Goal: Use online tool/utility: Utilize a website feature to perform a specific function

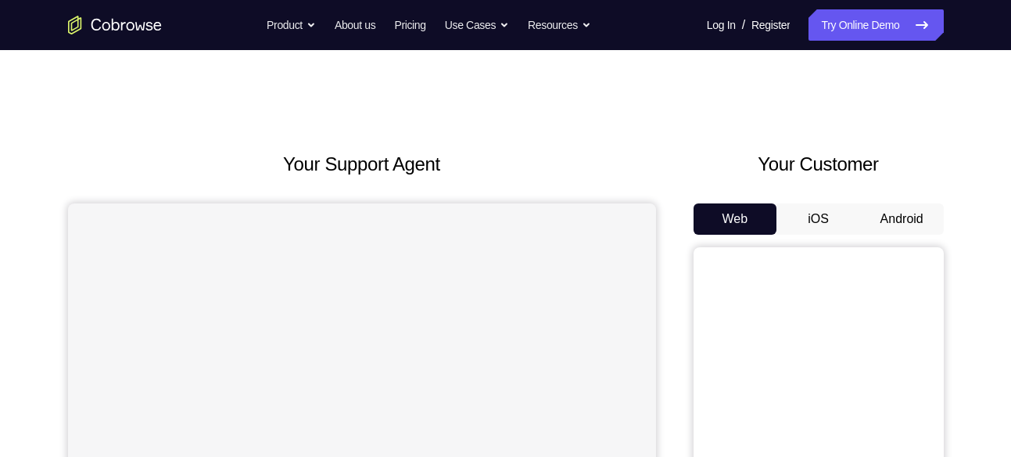
click at [903, 226] on button "Android" at bounding box center [902, 218] width 84 height 31
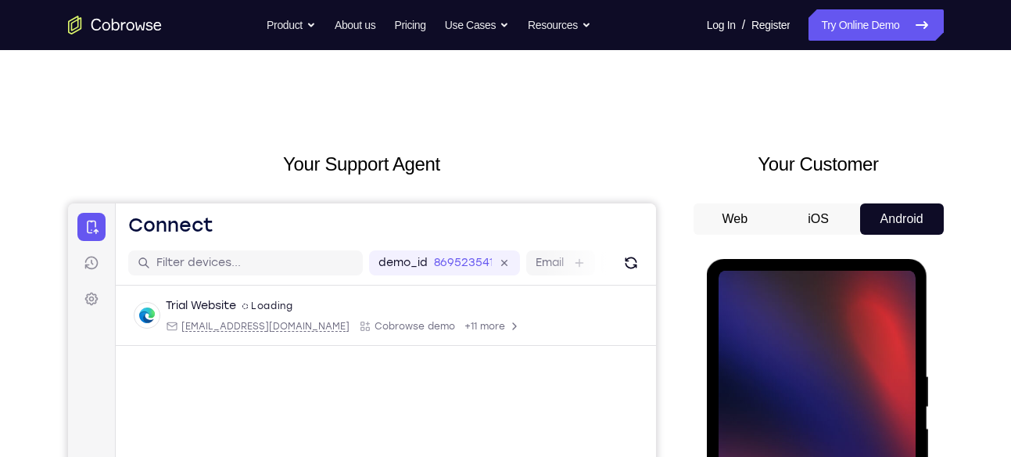
scroll to position [256, 0]
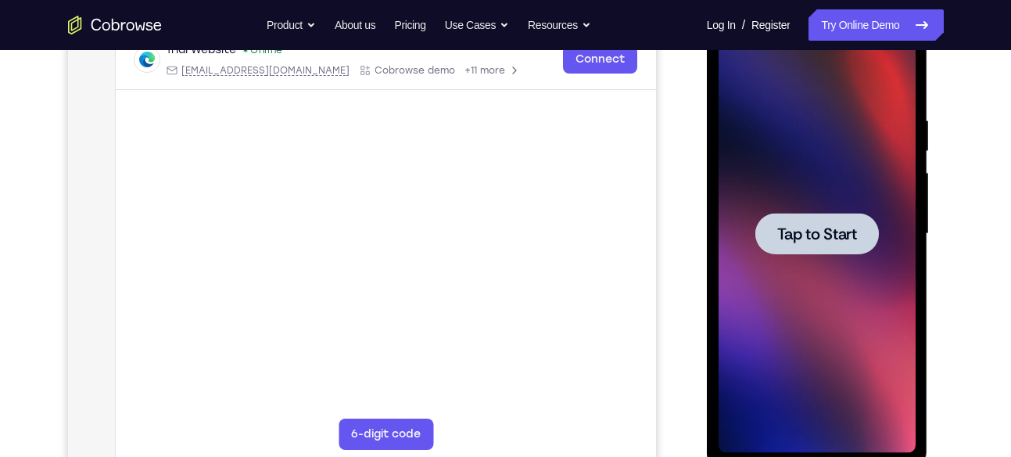
click at [808, 226] on span "Tap to Start" at bounding box center [817, 234] width 80 height 16
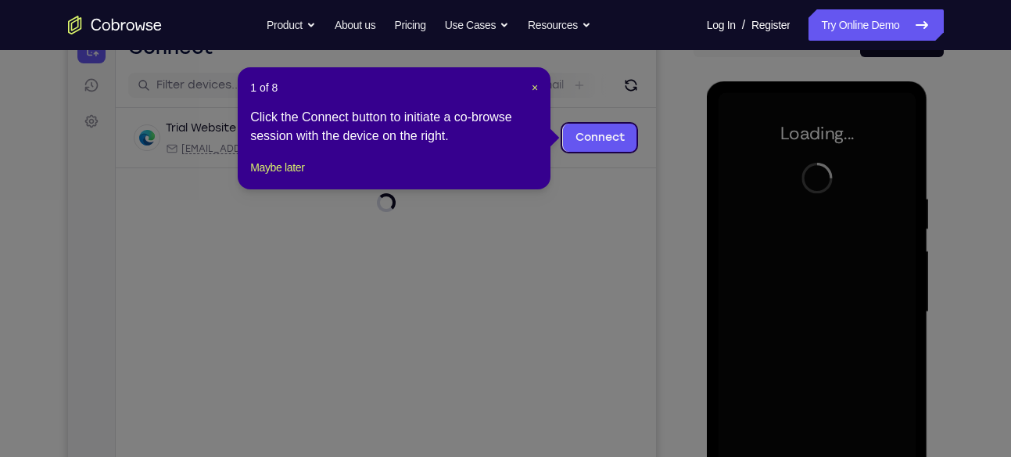
scroll to position [177, 0]
click at [533, 85] on span "×" at bounding box center [535, 88] width 6 height 13
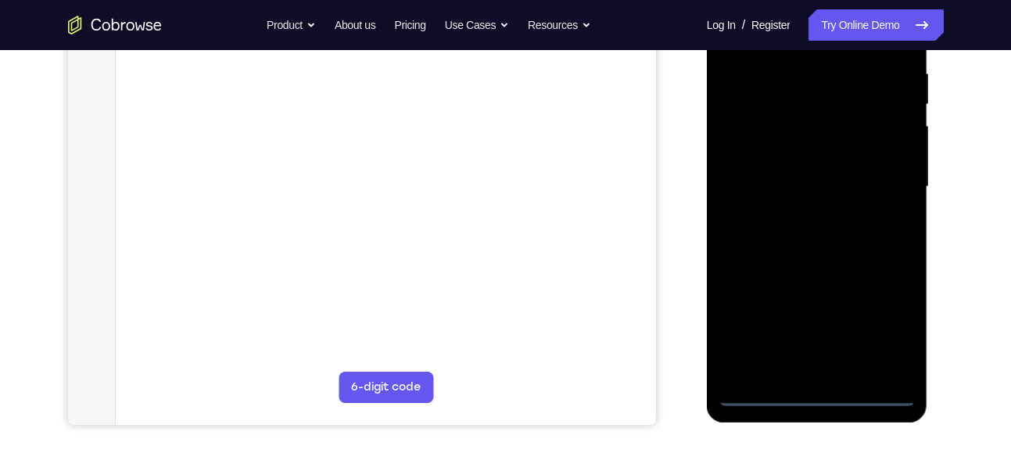
scroll to position [308, 0]
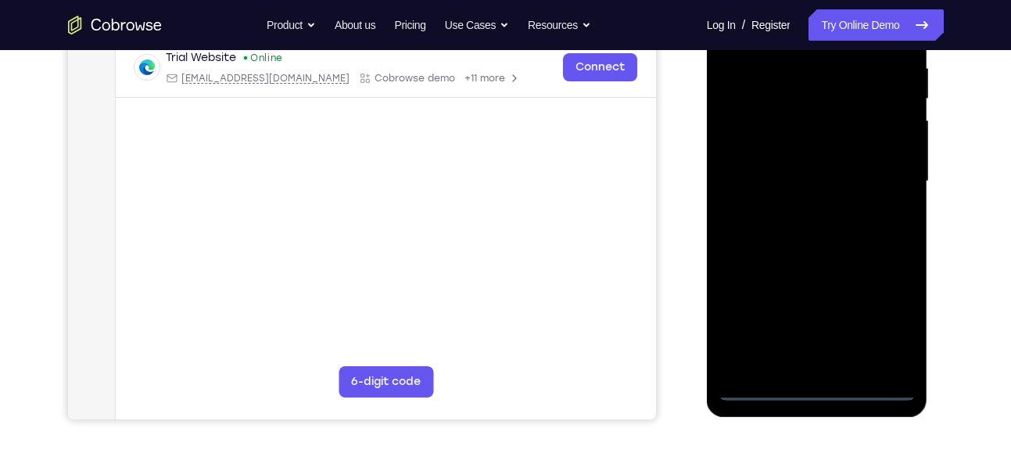
click at [814, 386] on div at bounding box center [817, 181] width 197 height 438
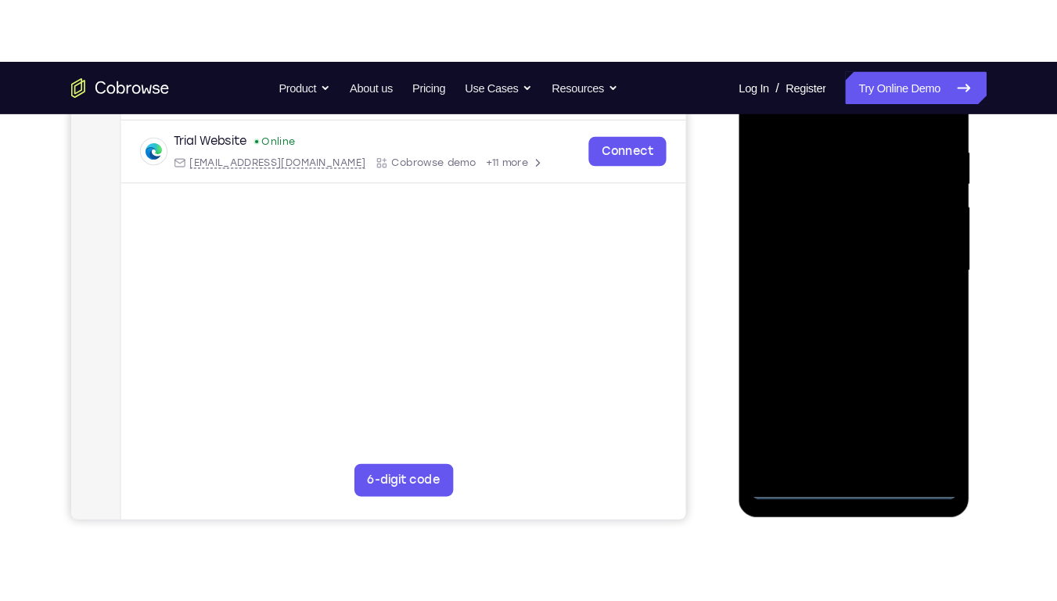
scroll to position [285, 0]
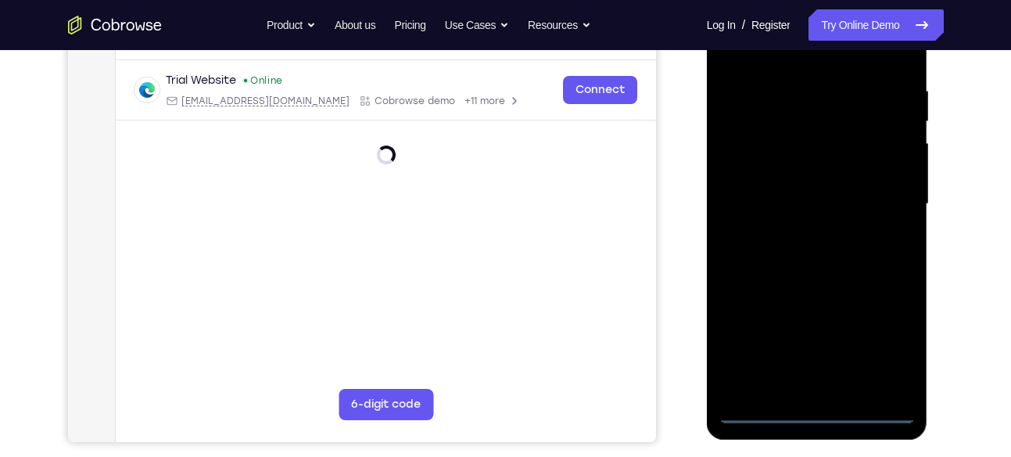
click at [893, 341] on div at bounding box center [817, 204] width 197 height 438
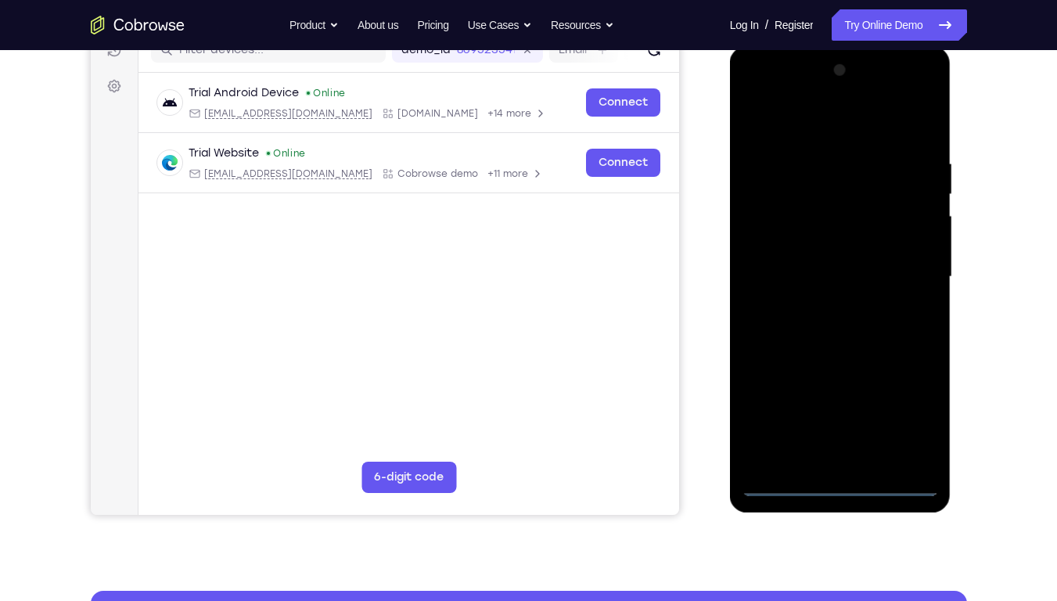
scroll to position [212, 0]
click at [831, 126] on div at bounding box center [839, 278] width 197 height 438
click at [903, 275] on div at bounding box center [839, 278] width 197 height 438
click at [820, 307] on div at bounding box center [839, 278] width 197 height 438
click at [834, 257] on div at bounding box center [839, 278] width 197 height 438
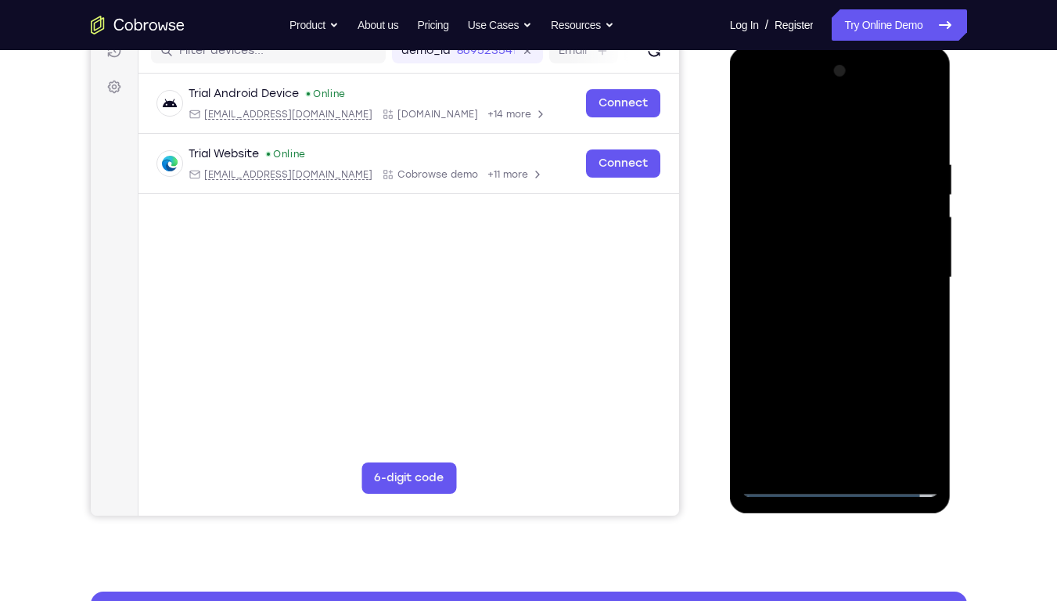
click at [846, 249] on div at bounding box center [839, 278] width 197 height 438
click at [832, 276] on div at bounding box center [839, 278] width 197 height 438
click at [851, 332] on div at bounding box center [839, 278] width 197 height 438
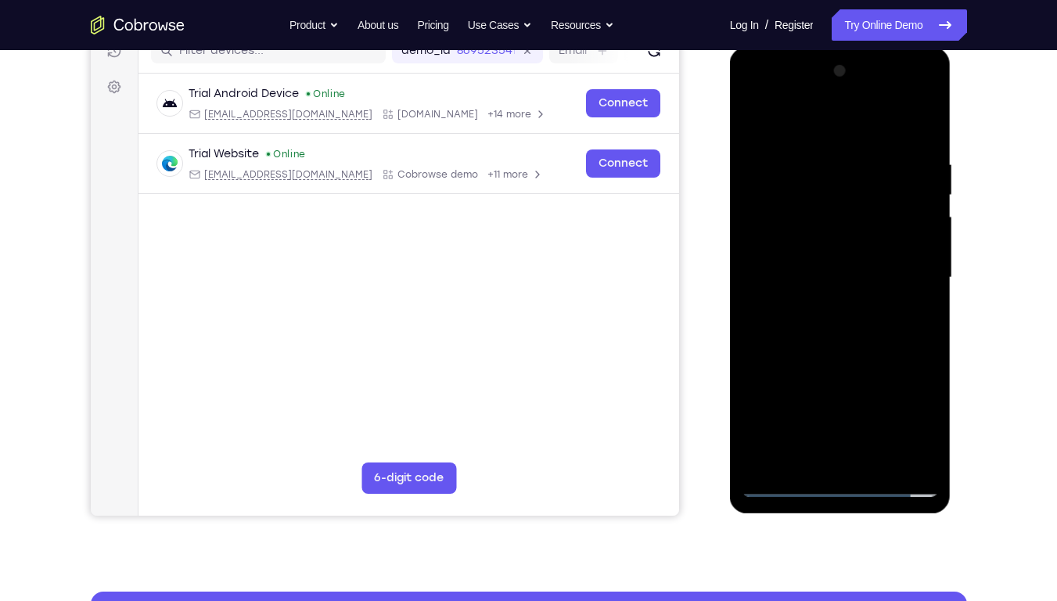
click at [847, 318] on div at bounding box center [839, 278] width 197 height 438
click at [861, 171] on div at bounding box center [839, 278] width 197 height 438
click at [856, 348] on div at bounding box center [839, 278] width 197 height 438
click at [865, 168] on div at bounding box center [839, 278] width 197 height 438
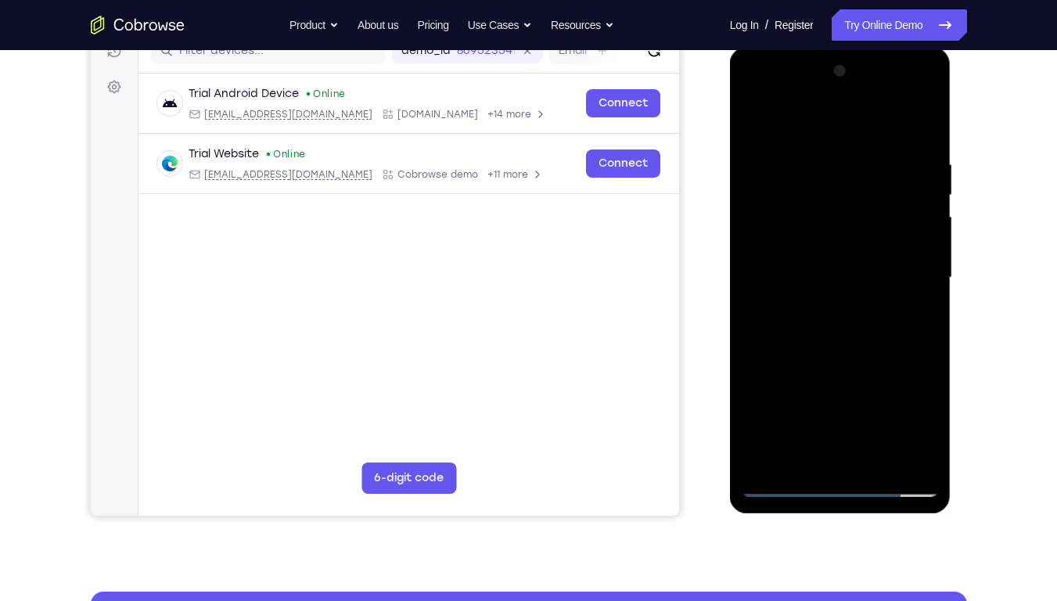
click at [845, 300] on div at bounding box center [839, 278] width 197 height 438
click at [770, 303] on div at bounding box center [839, 278] width 197 height 438
click at [897, 454] on div at bounding box center [839, 278] width 197 height 438
click at [924, 354] on div at bounding box center [839, 278] width 197 height 438
click at [902, 456] on div at bounding box center [839, 278] width 197 height 438
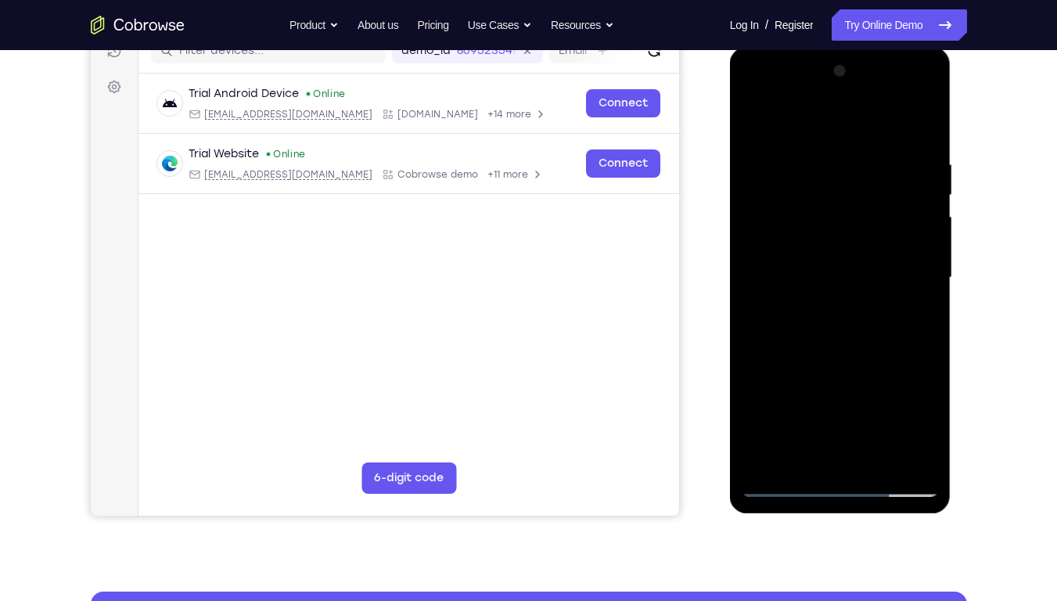
click at [767, 318] on div at bounding box center [839, 278] width 197 height 438
click at [767, 375] on div at bounding box center [839, 278] width 197 height 438
click at [758, 318] on div at bounding box center [839, 278] width 197 height 438
drag, startPoint x: 825, startPoint y: 310, endPoint x: 908, endPoint y: 294, distance: 84.4
click at [908, 294] on div at bounding box center [839, 278] width 197 height 438
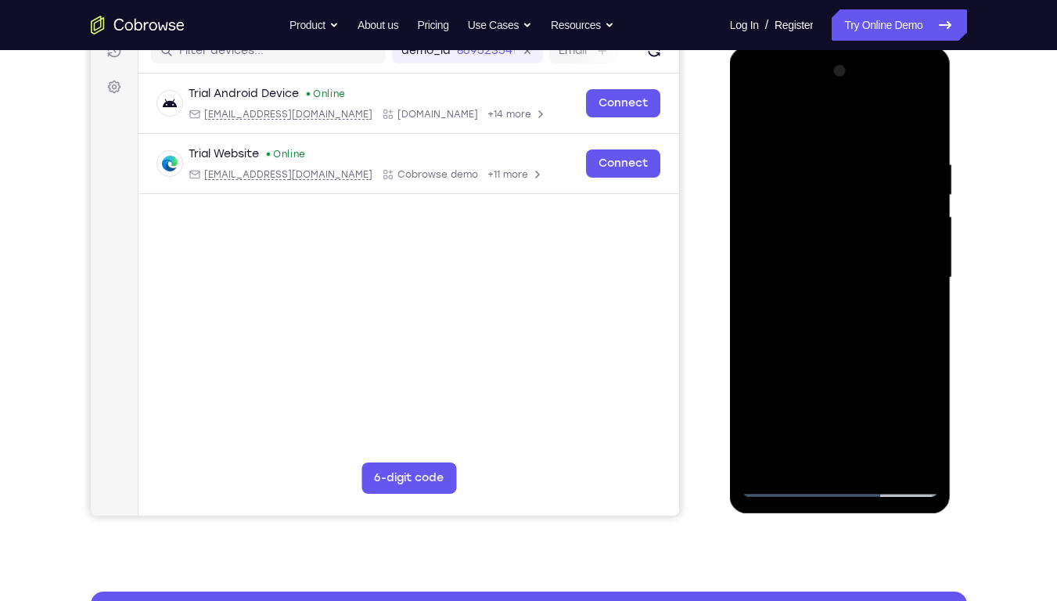
click at [908, 294] on div at bounding box center [839, 278] width 197 height 438
click at [921, 311] on div at bounding box center [839, 278] width 197 height 438
click at [927, 314] on div at bounding box center [839, 278] width 197 height 438
click at [920, 117] on div at bounding box center [839, 278] width 197 height 438
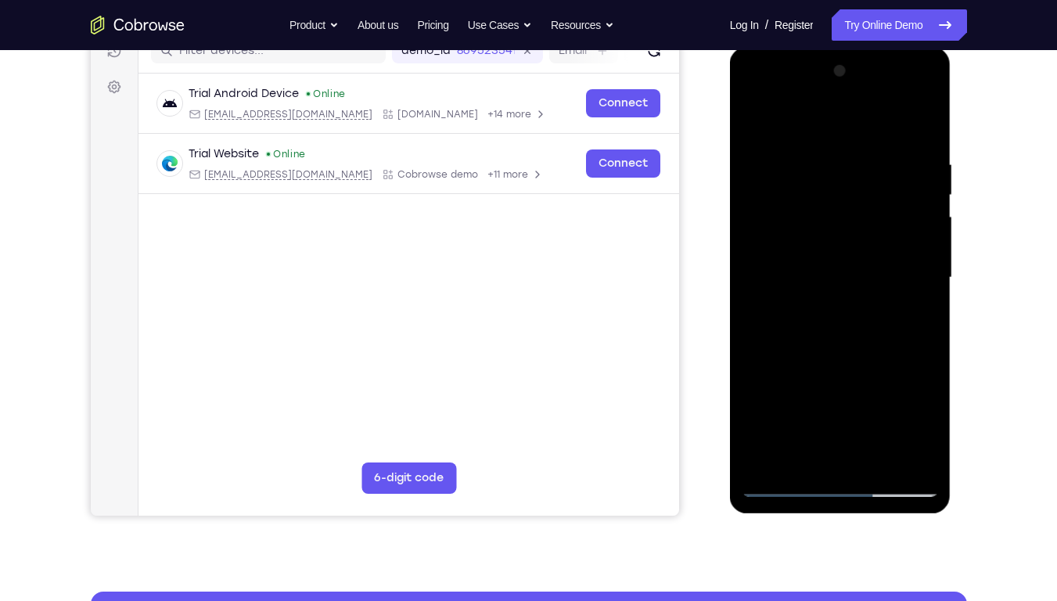
click at [917, 122] on div at bounding box center [839, 278] width 197 height 438
click at [896, 451] on div at bounding box center [839, 278] width 197 height 438
click at [921, 300] on div at bounding box center [839, 278] width 197 height 438
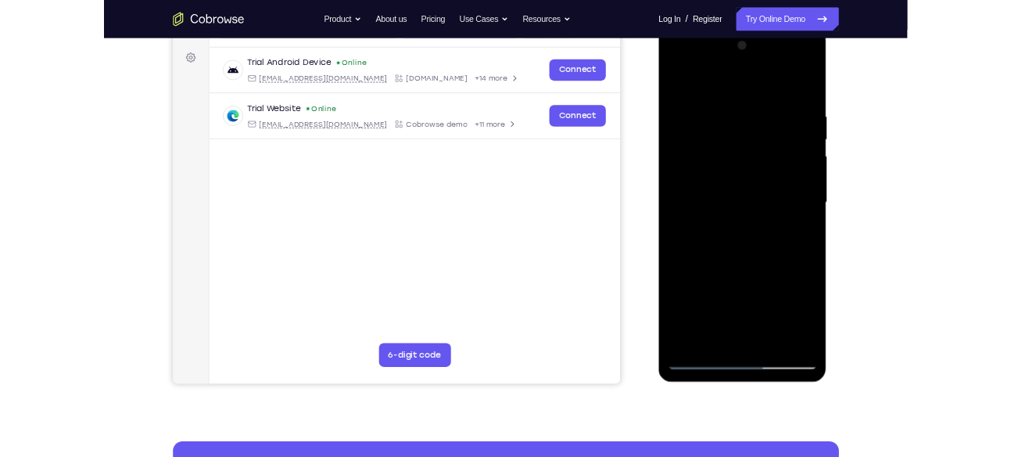
scroll to position [222, 0]
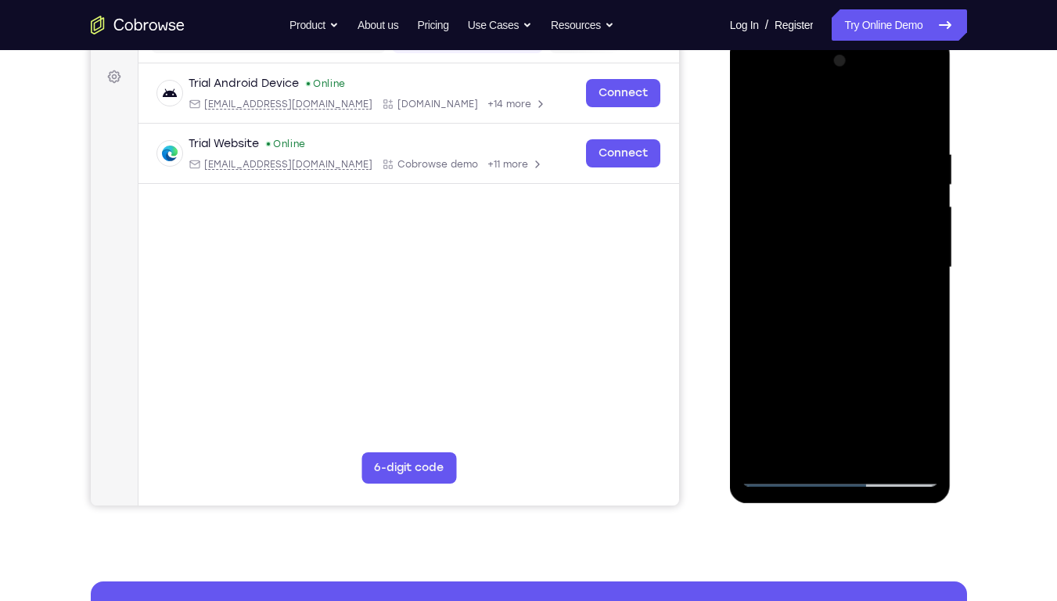
click at [822, 142] on div at bounding box center [839, 267] width 197 height 438
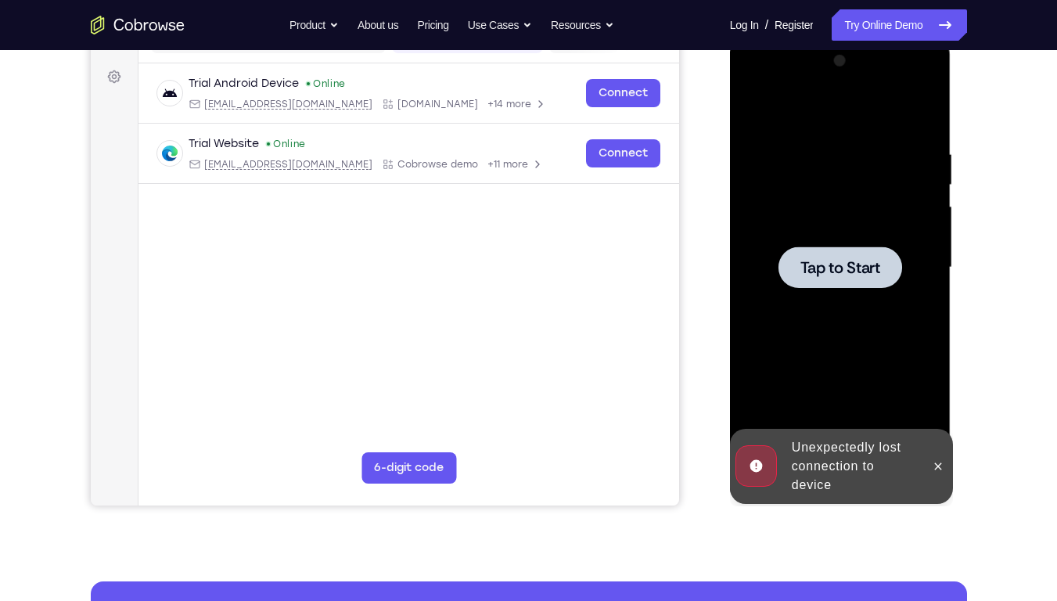
click at [853, 280] on div at bounding box center [840, 266] width 124 height 41
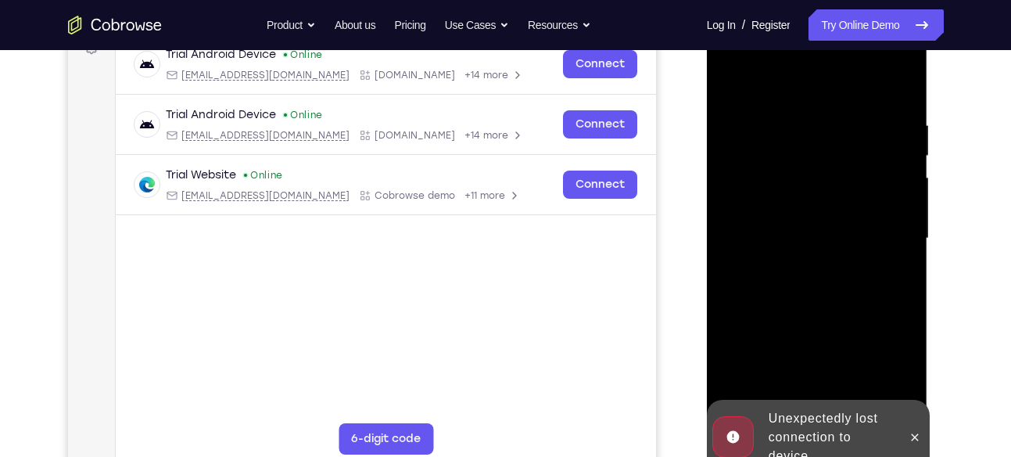
scroll to position [287, 0]
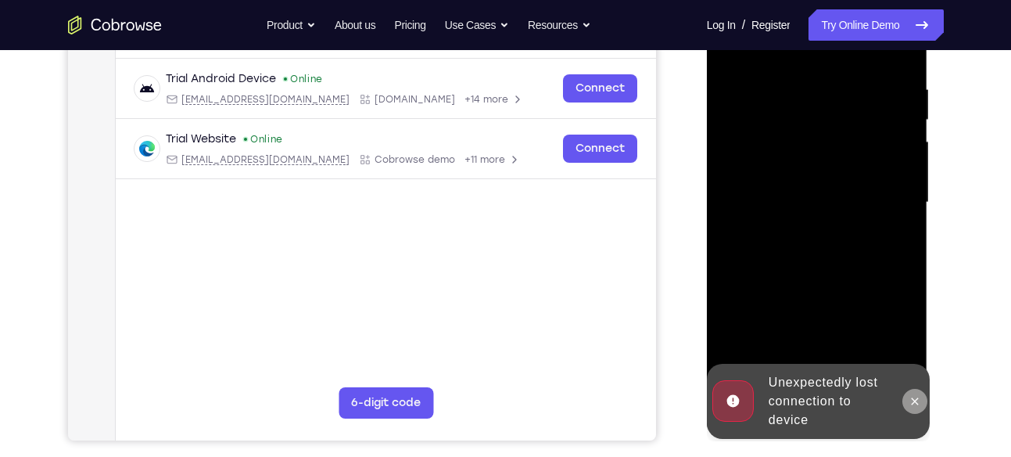
click at [912, 404] on icon at bounding box center [915, 400] width 7 height 7
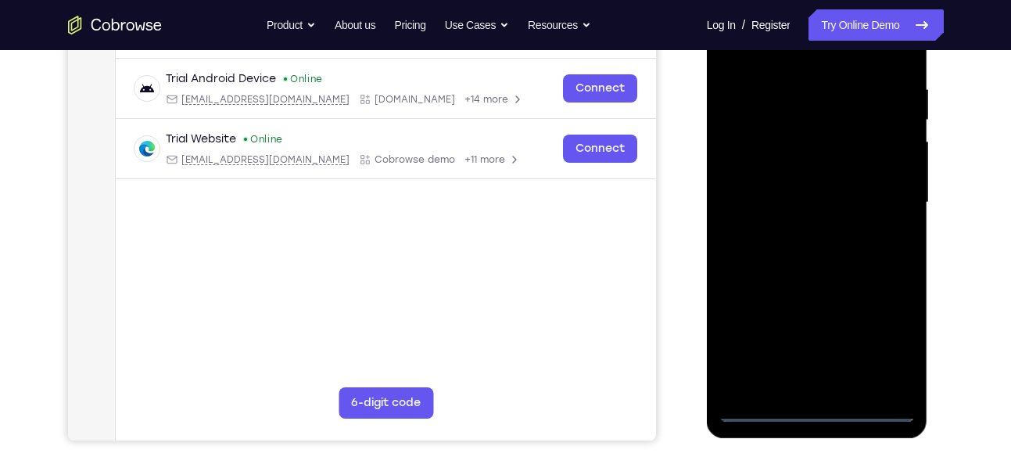
click at [823, 408] on div at bounding box center [817, 203] width 197 height 438
click at [887, 348] on div at bounding box center [817, 203] width 197 height 438
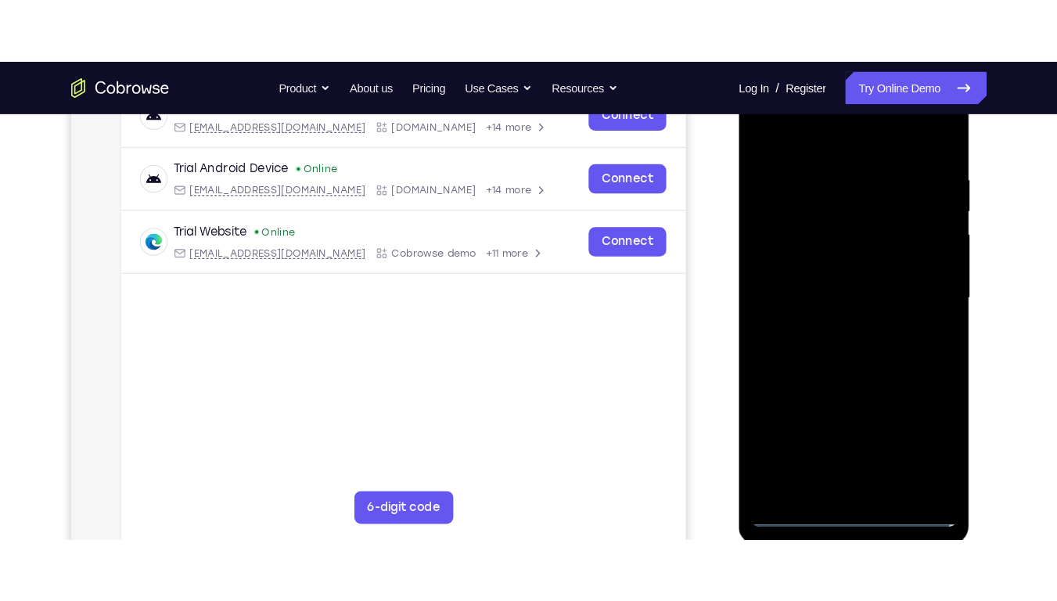
scroll to position [264, 0]
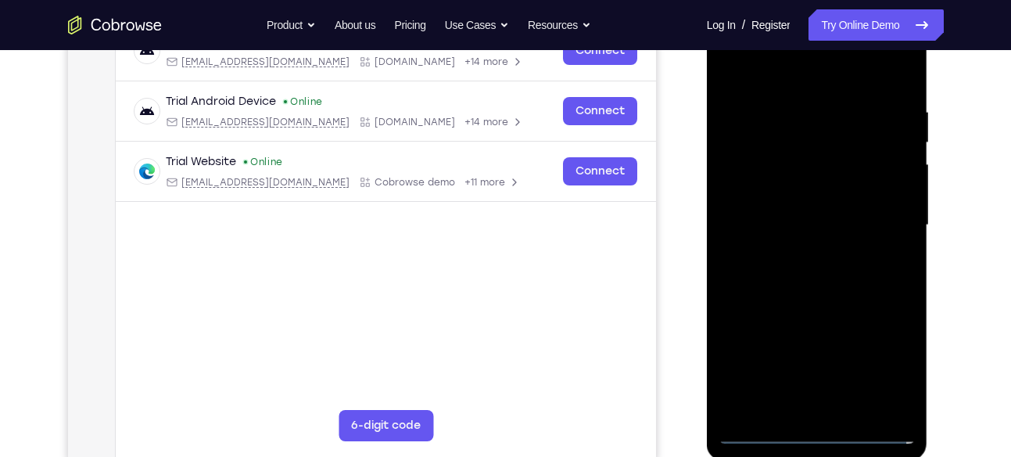
click at [792, 67] on div at bounding box center [817, 225] width 197 height 438
click at [878, 215] on div at bounding box center [817, 225] width 197 height 438
click at [802, 252] on div at bounding box center [817, 225] width 197 height 438
click at [793, 210] on div at bounding box center [817, 225] width 197 height 438
click at [820, 186] on div at bounding box center [817, 225] width 197 height 438
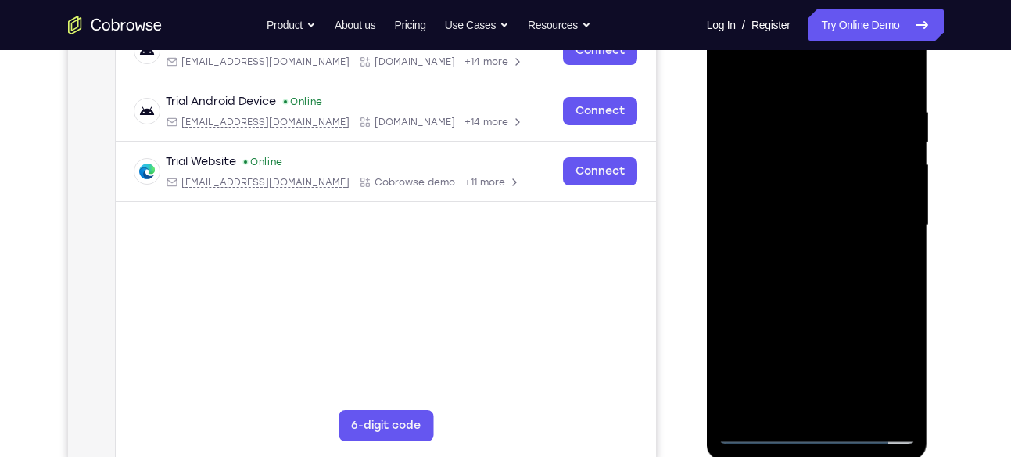
click at [814, 229] on div at bounding box center [817, 225] width 197 height 438
click at [822, 272] on div at bounding box center [817, 225] width 197 height 438
click at [835, 262] on div at bounding box center [817, 225] width 197 height 438
click at [833, 271] on div at bounding box center [817, 225] width 197 height 438
click at [814, 275] on div at bounding box center [817, 225] width 197 height 438
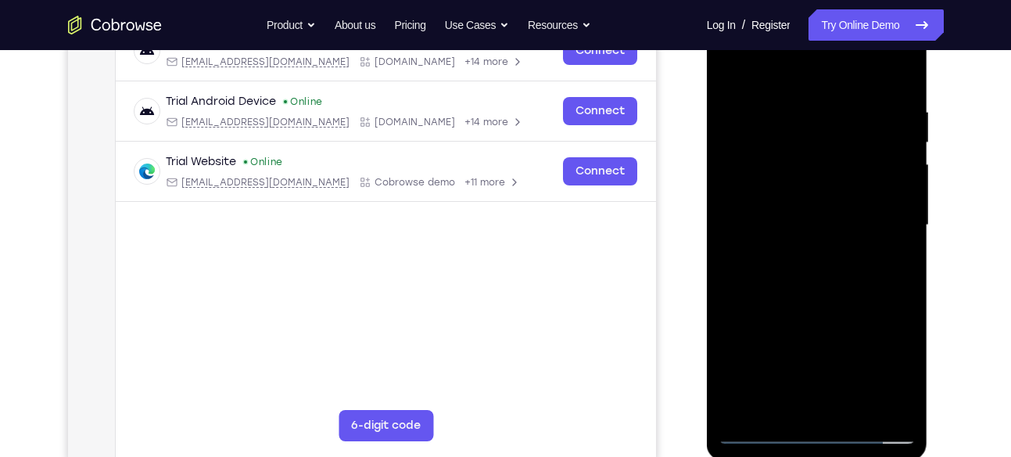
click at [813, 275] on div at bounding box center [817, 225] width 197 height 438
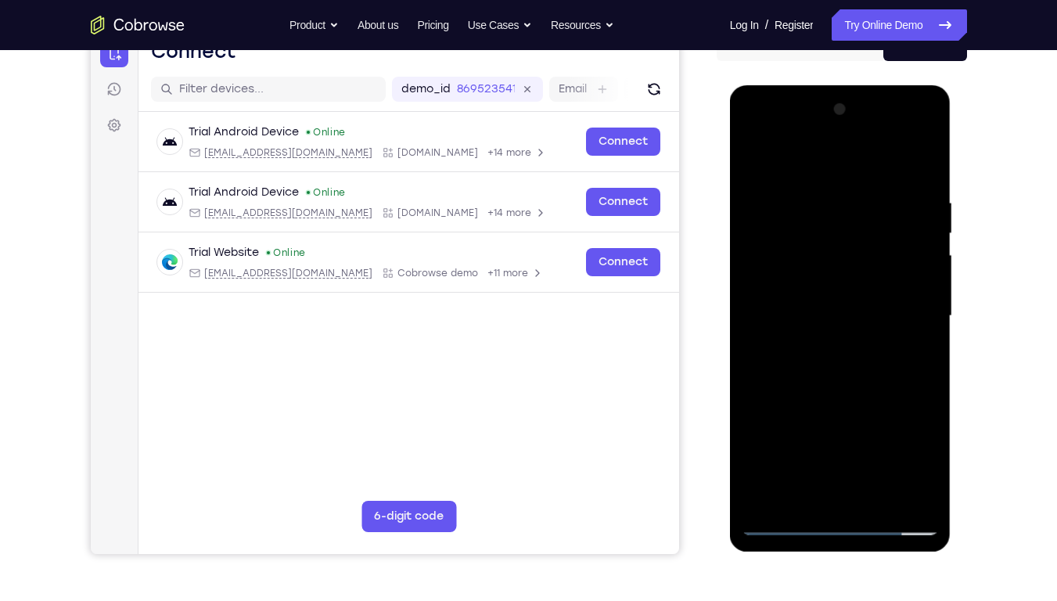
scroll to position [174, 0]
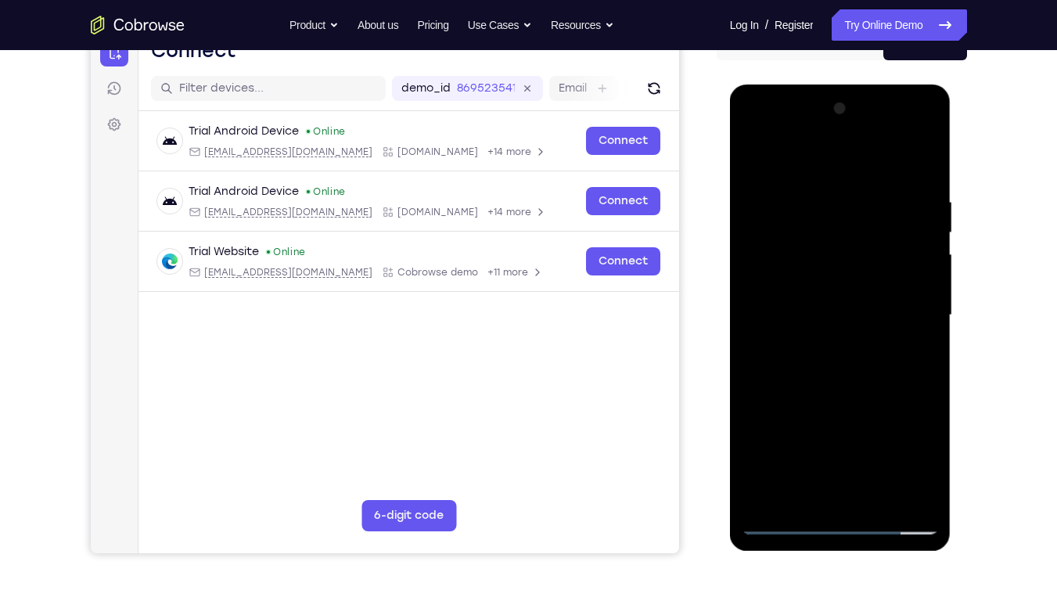
click at [901, 158] on div at bounding box center [839, 315] width 197 height 438
click at [887, 219] on div at bounding box center [839, 315] width 197 height 438
click at [803, 368] on div at bounding box center [839, 315] width 197 height 438
click at [924, 178] on div at bounding box center [839, 315] width 197 height 438
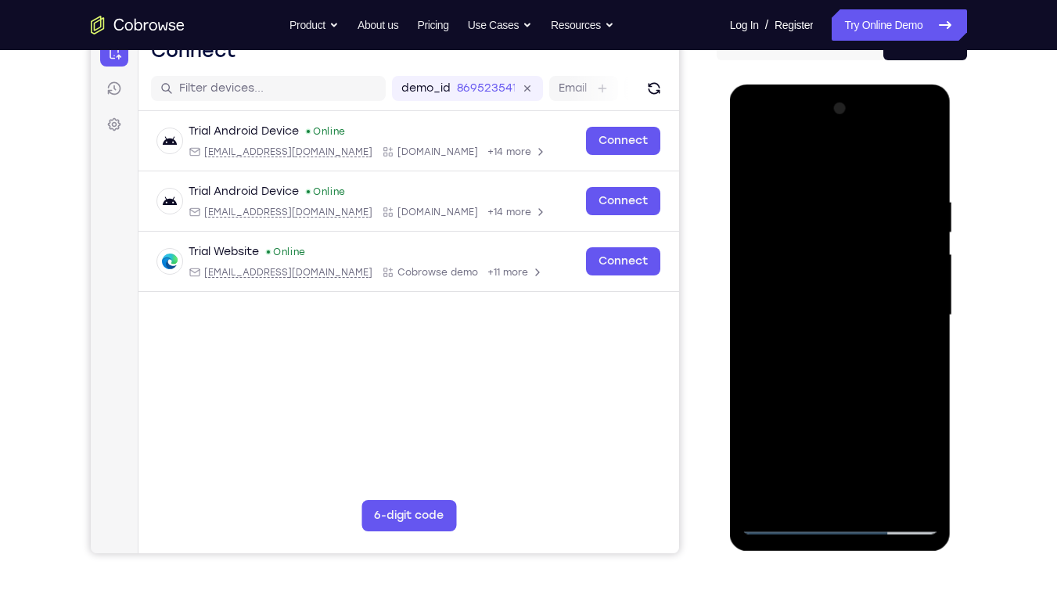
click at [921, 156] on div at bounding box center [839, 315] width 197 height 438
click at [831, 192] on div at bounding box center [839, 315] width 197 height 438
click at [824, 182] on div at bounding box center [839, 315] width 197 height 438
click at [754, 157] on div at bounding box center [839, 315] width 197 height 438
click at [866, 183] on div at bounding box center [839, 315] width 197 height 438
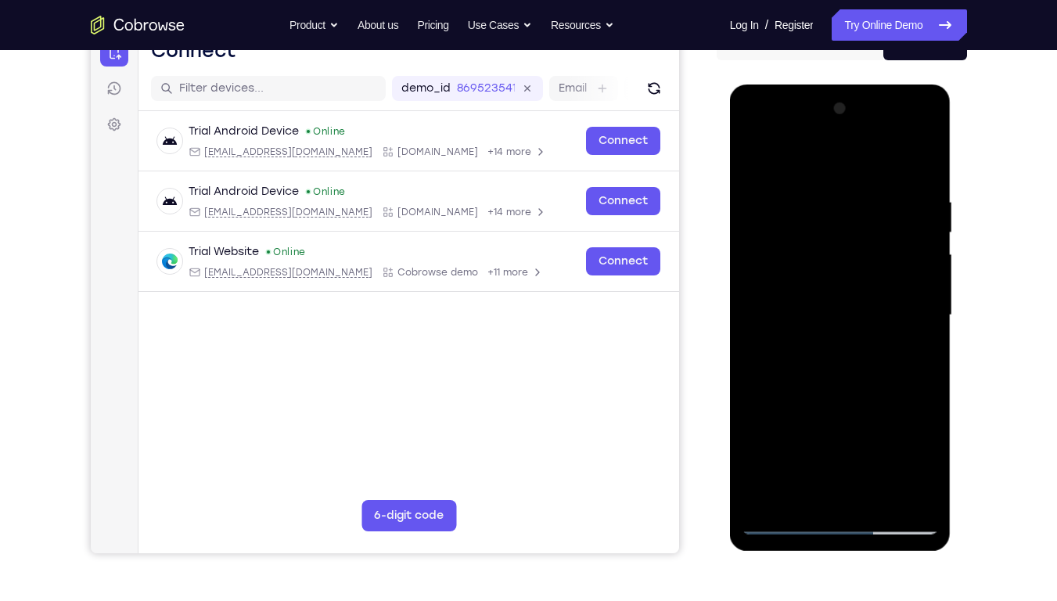
click at [875, 456] on div at bounding box center [839, 315] width 197 height 438
click at [838, 398] on div at bounding box center [839, 315] width 197 height 438
click at [830, 292] on div at bounding box center [839, 315] width 197 height 438
click at [831, 456] on div at bounding box center [839, 315] width 197 height 438
click at [854, 456] on div at bounding box center [839, 315] width 197 height 438
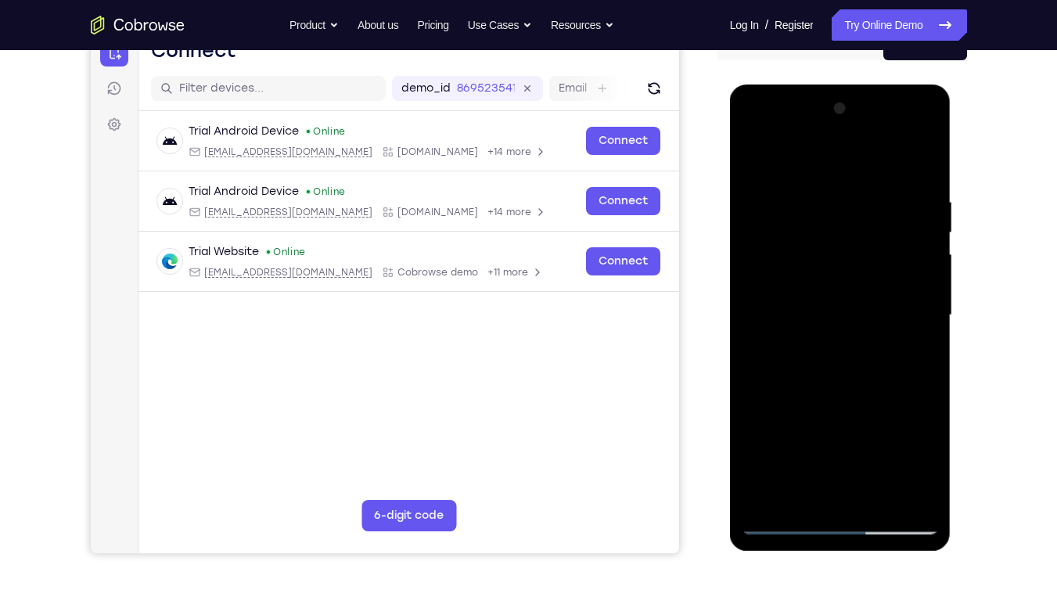
click at [806, 447] on div at bounding box center [839, 315] width 197 height 438
click at [758, 163] on div at bounding box center [839, 315] width 197 height 438
click at [854, 427] on div at bounding box center [839, 315] width 197 height 438
click at [806, 456] on div at bounding box center [839, 315] width 197 height 438
click at [917, 353] on div at bounding box center [839, 315] width 197 height 438
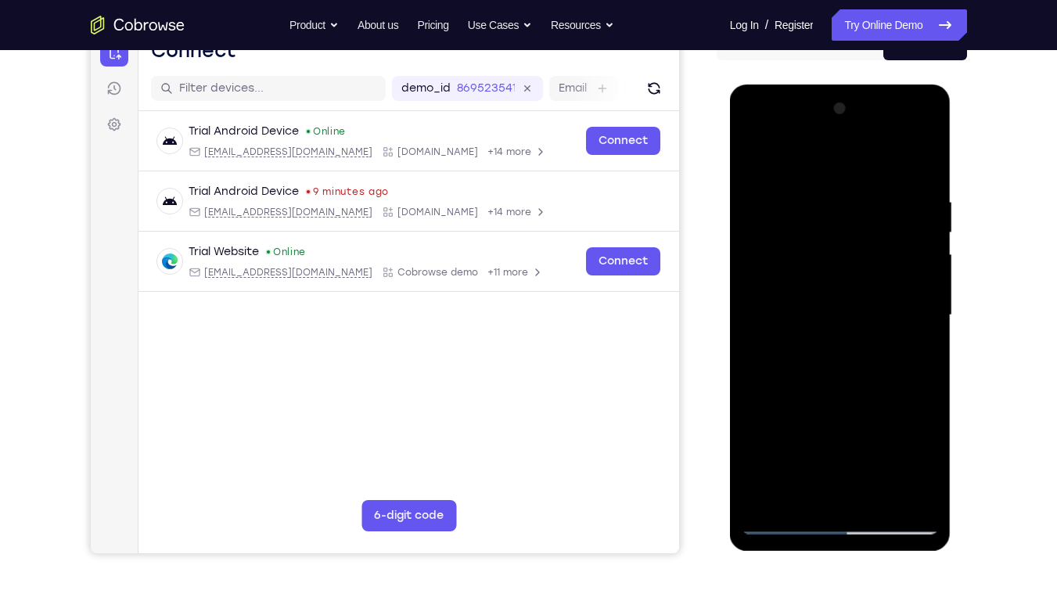
click at [757, 164] on div at bounding box center [839, 315] width 197 height 438
drag, startPoint x: 812, startPoint y: 497, endPoint x: 769, endPoint y: 465, distance: 53.2
click at [769, 456] on div at bounding box center [839, 315] width 197 height 438
click at [897, 456] on div at bounding box center [839, 315] width 197 height 438
click at [802, 443] on div at bounding box center [839, 315] width 197 height 438
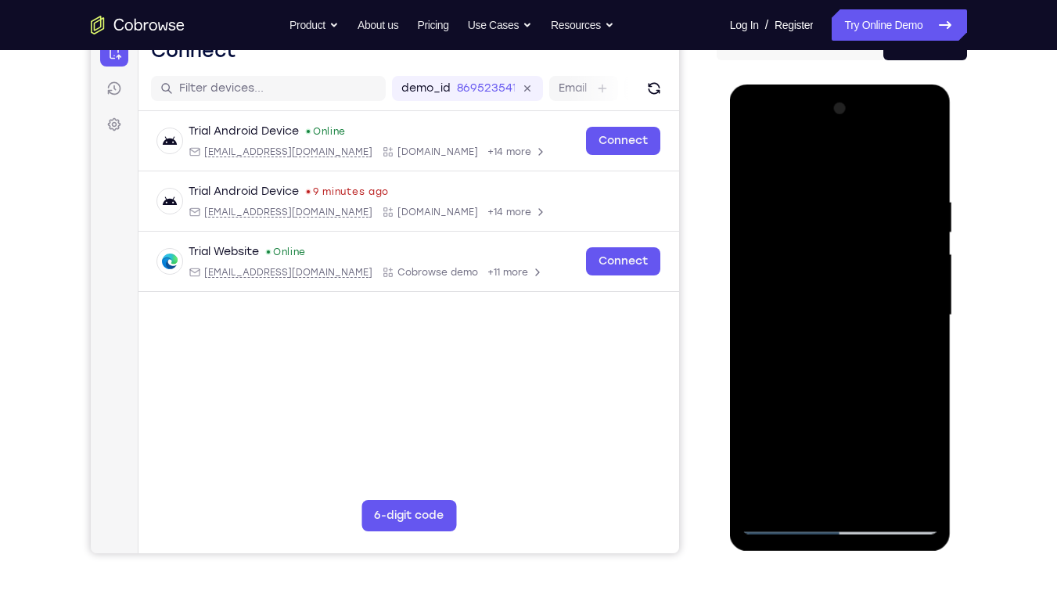
click at [813, 456] on div at bounding box center [839, 315] width 197 height 438
click at [910, 352] on div at bounding box center [839, 315] width 197 height 438
click at [911, 347] on div at bounding box center [839, 315] width 197 height 438
click at [912, 353] on div at bounding box center [839, 315] width 197 height 438
click at [757, 163] on div at bounding box center [839, 315] width 197 height 438
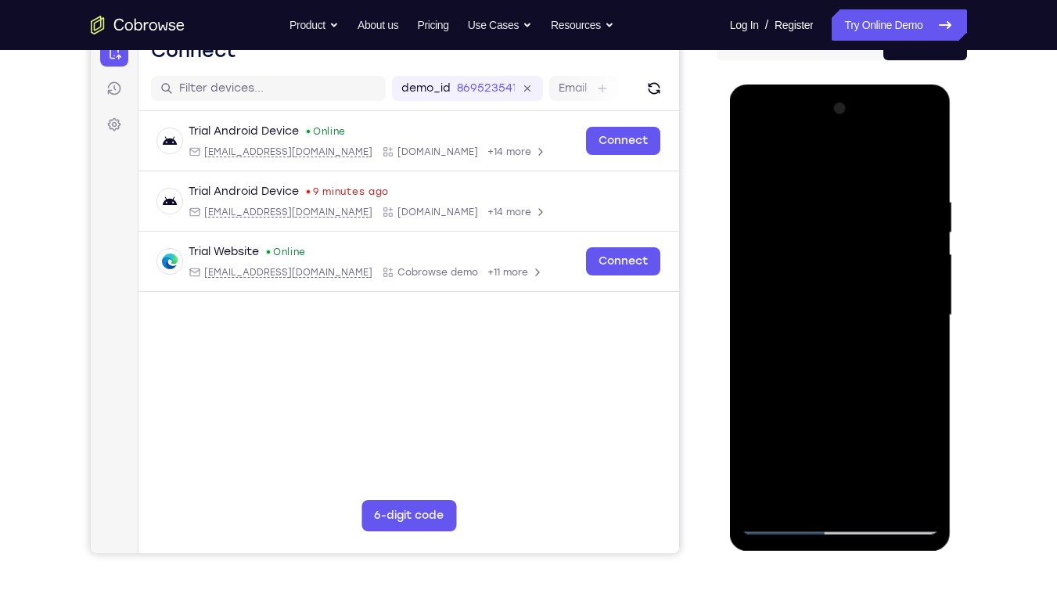
click at [760, 157] on div at bounding box center [839, 315] width 197 height 438
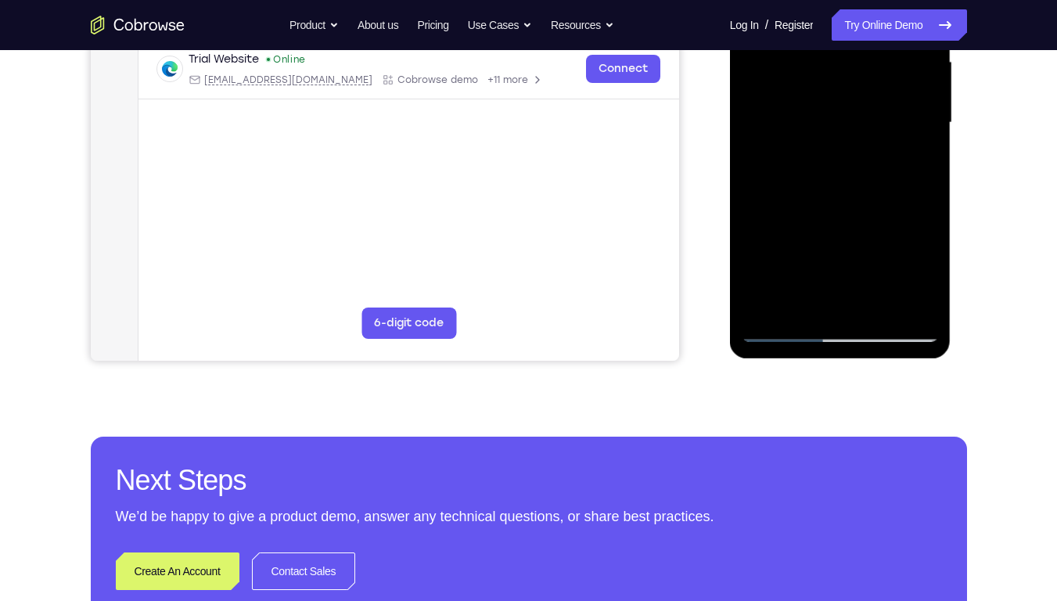
scroll to position [250, 0]
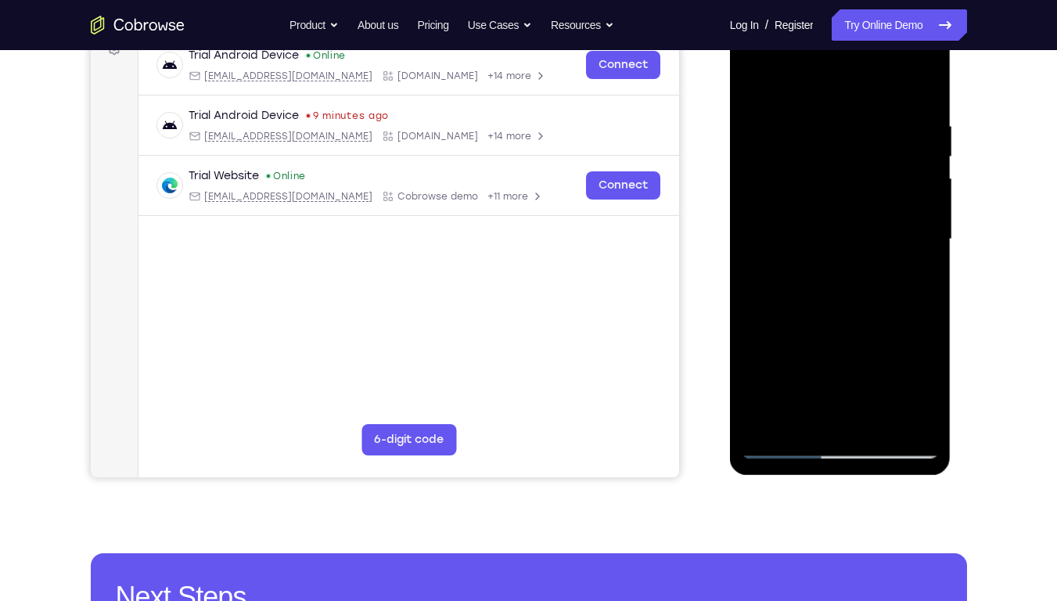
drag, startPoint x: 915, startPoint y: 307, endPoint x: 907, endPoint y: 159, distance: 148.9
click at [907, 159] on div at bounding box center [839, 239] width 197 height 438
drag, startPoint x: 867, startPoint y: 322, endPoint x: 867, endPoint y: 253, distance: 68.8
click at [867, 253] on div at bounding box center [839, 239] width 197 height 438
drag, startPoint x: 867, startPoint y: 253, endPoint x: 871, endPoint y: 220, distance: 33.9
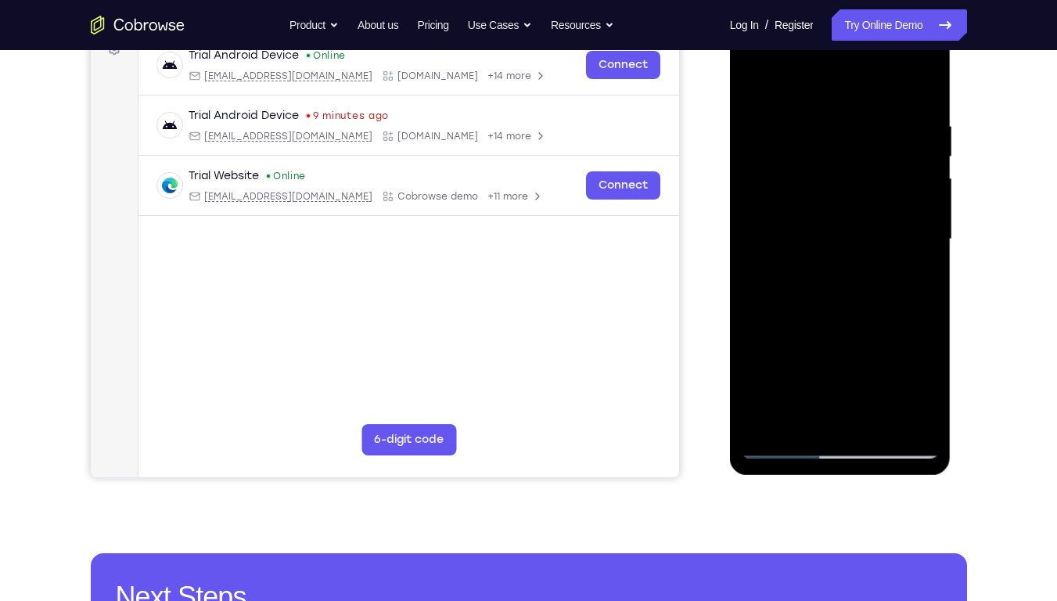
click at [871, 220] on div at bounding box center [839, 239] width 197 height 438
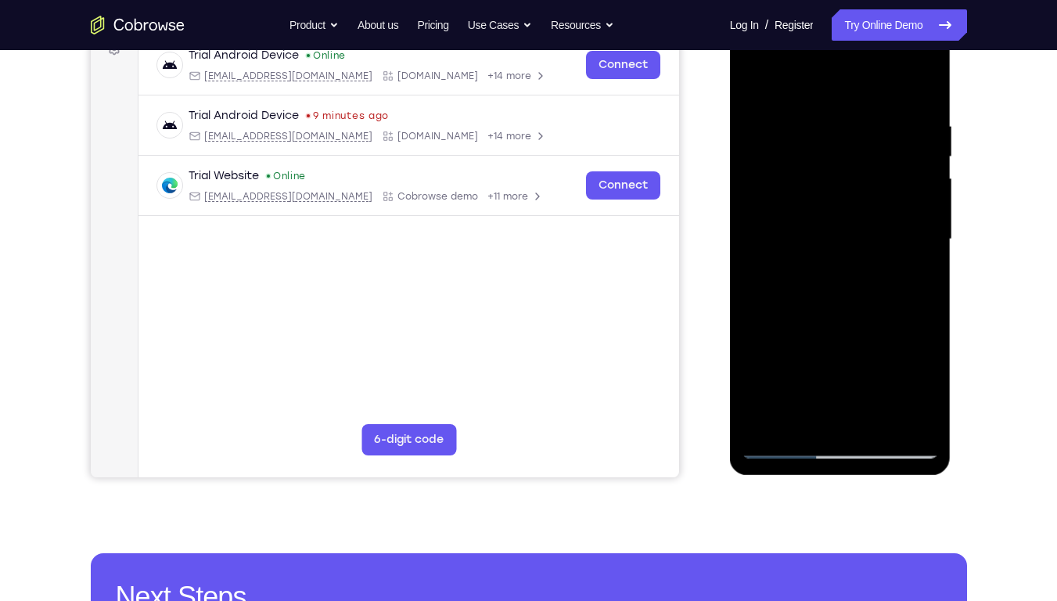
click at [758, 246] on div at bounding box center [839, 239] width 197 height 438
click at [752, 80] on div at bounding box center [839, 239] width 197 height 438
click at [755, 366] on div at bounding box center [839, 239] width 197 height 438
click at [749, 262] on div at bounding box center [839, 239] width 197 height 438
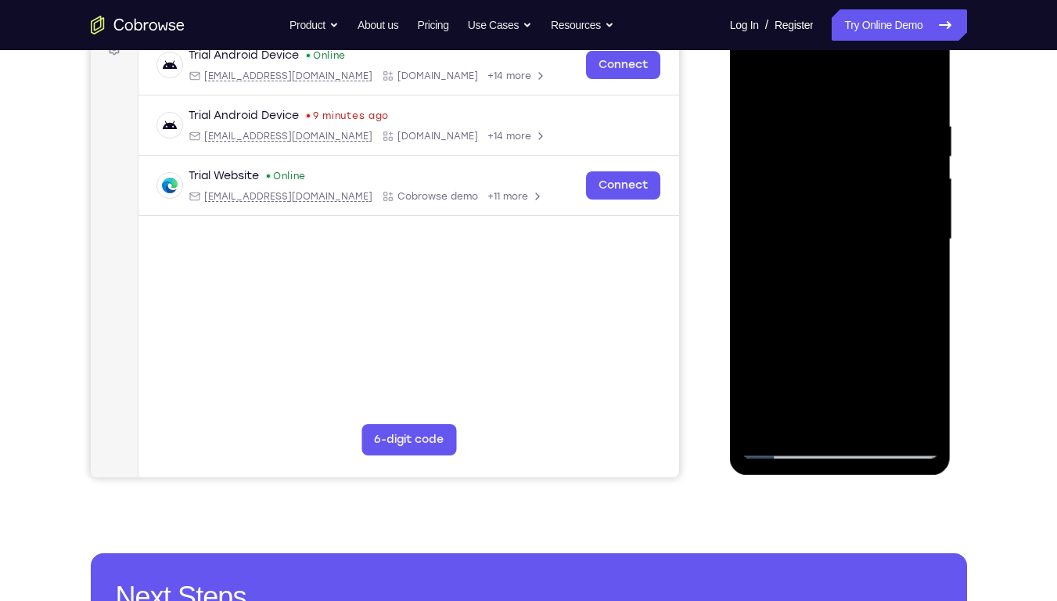
click at [754, 262] on div at bounding box center [839, 239] width 197 height 438
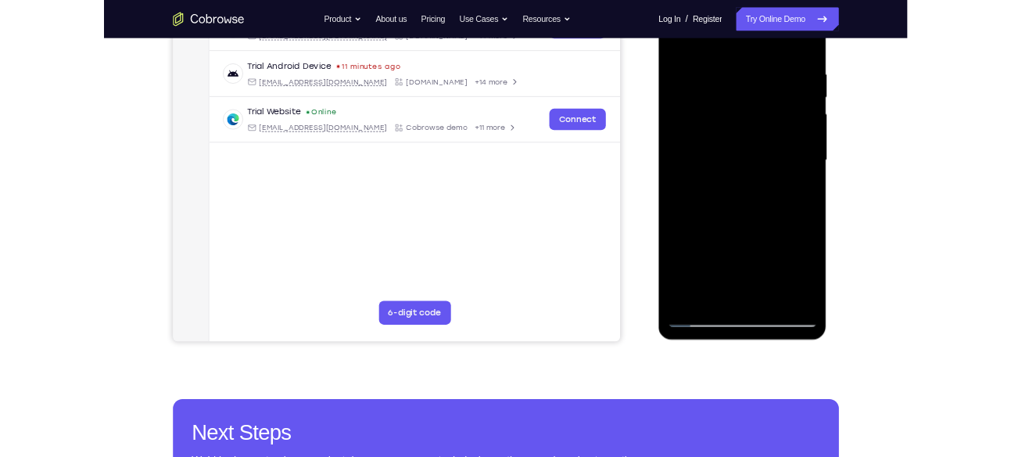
scroll to position [278, 0]
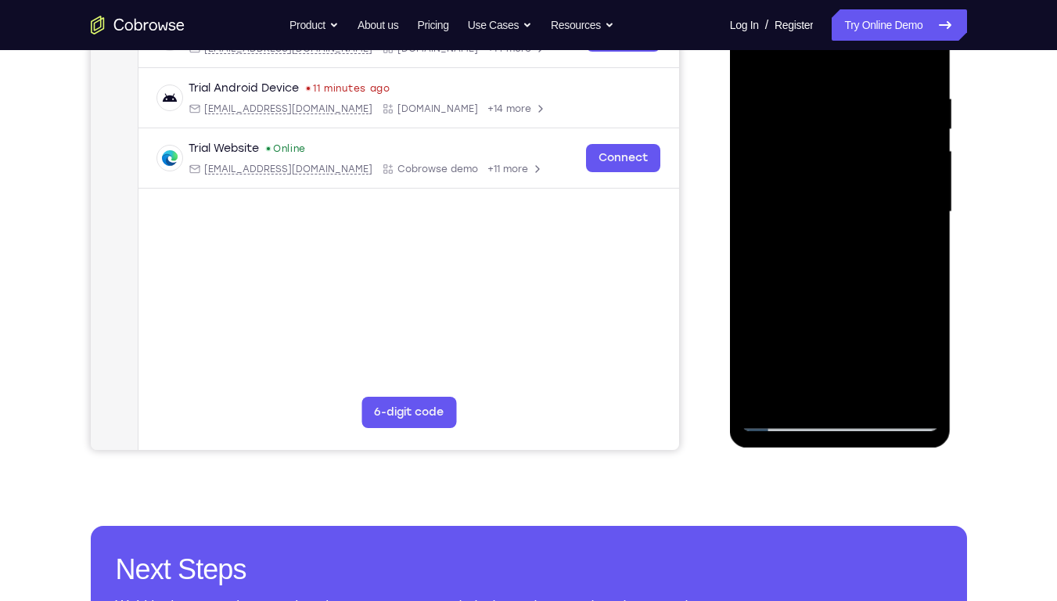
click at [752, 325] on div at bounding box center [839, 212] width 197 height 438
click at [757, 318] on div at bounding box center [839, 212] width 197 height 438
click at [752, 282] on div at bounding box center [839, 212] width 197 height 438
click at [755, 276] on div at bounding box center [839, 212] width 197 height 438
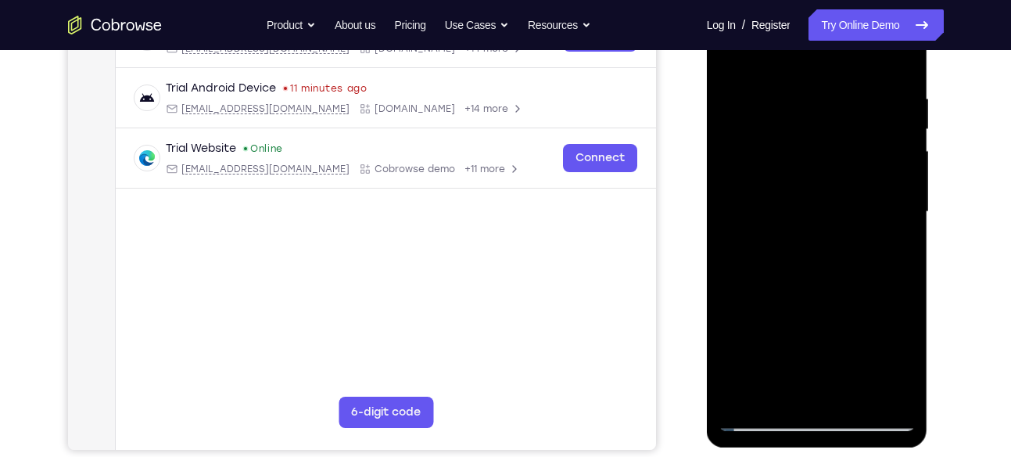
click at [853, 393] on div at bounding box center [817, 212] width 197 height 438
drag, startPoint x: 818, startPoint y: 266, endPoint x: 860, endPoint y: 46, distance: 223.8
click at [860, 46] on div at bounding box center [817, 212] width 197 height 438
click at [823, 217] on div at bounding box center [817, 212] width 197 height 438
click at [781, 357] on div at bounding box center [817, 212] width 197 height 438
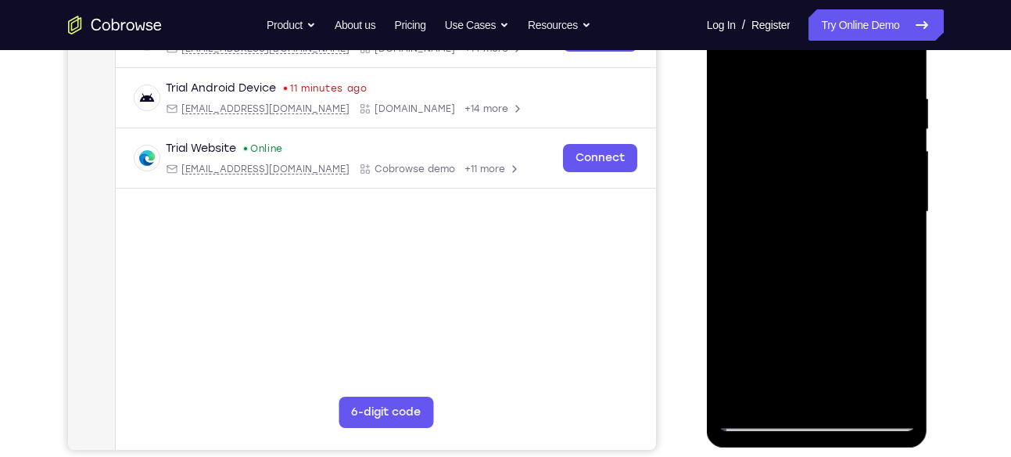
click at [802, 359] on div at bounding box center [817, 212] width 197 height 438
click at [795, 340] on div at bounding box center [817, 212] width 197 height 438
